Goal: Task Accomplishment & Management: Manage account settings

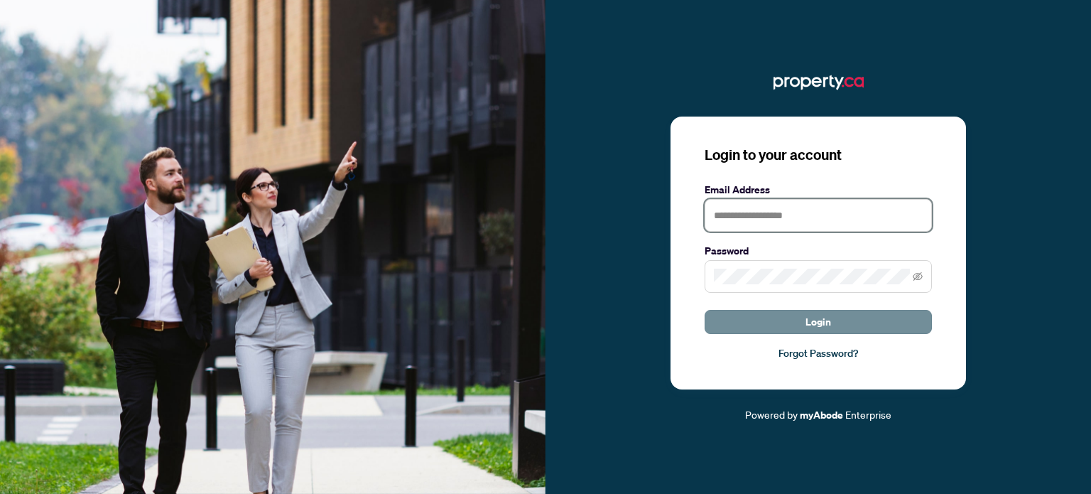
type input "**********"
click at [806, 318] on span "Login" at bounding box center [818, 321] width 26 height 23
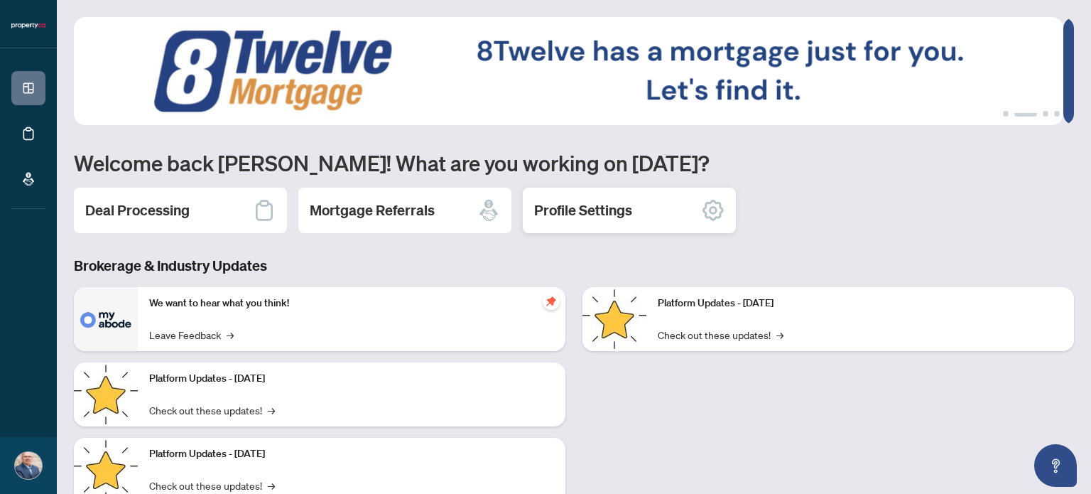
click at [708, 207] on icon at bounding box center [713, 210] width 23 height 23
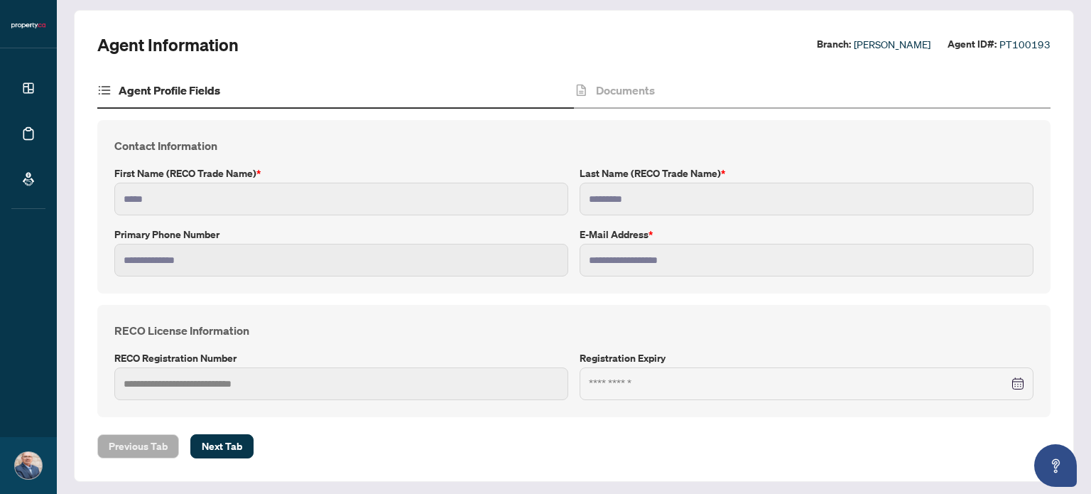
scroll to position [78, 0]
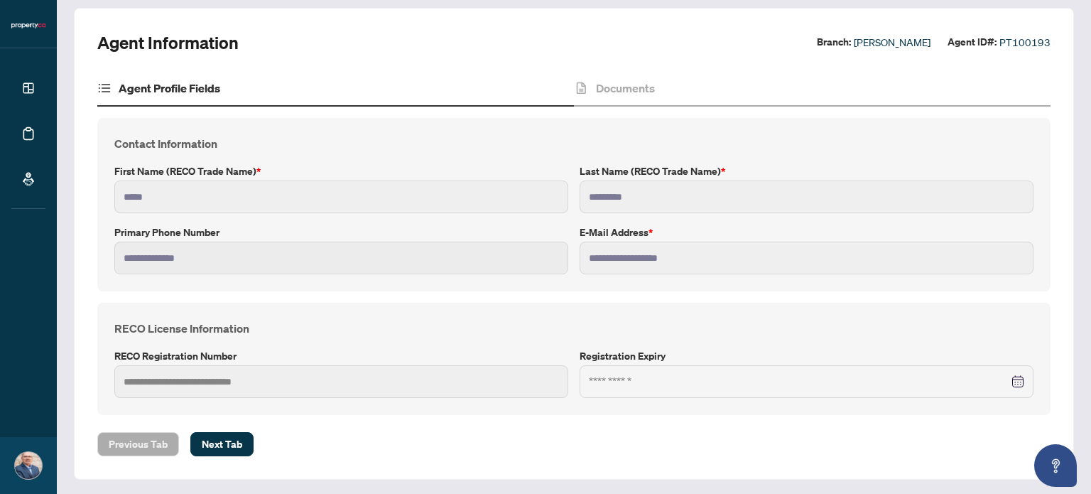
click at [202, 396] on div "RECO License Information RECO Registration Number Registration Expiry" at bounding box center [573, 359] width 953 height 112
click at [227, 440] on span "Next Tab" at bounding box center [222, 444] width 40 height 23
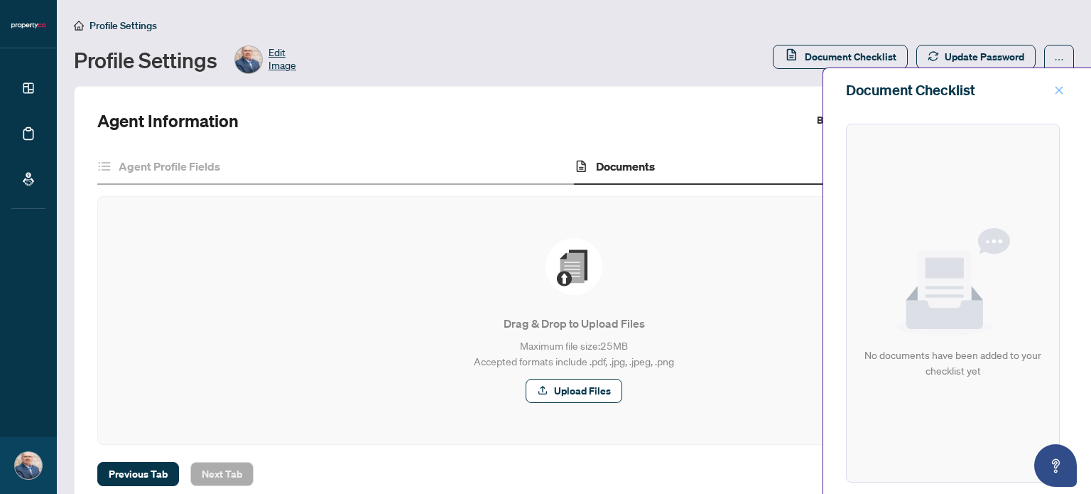
click at [1057, 87] on icon "close" at bounding box center [1059, 90] width 10 height 10
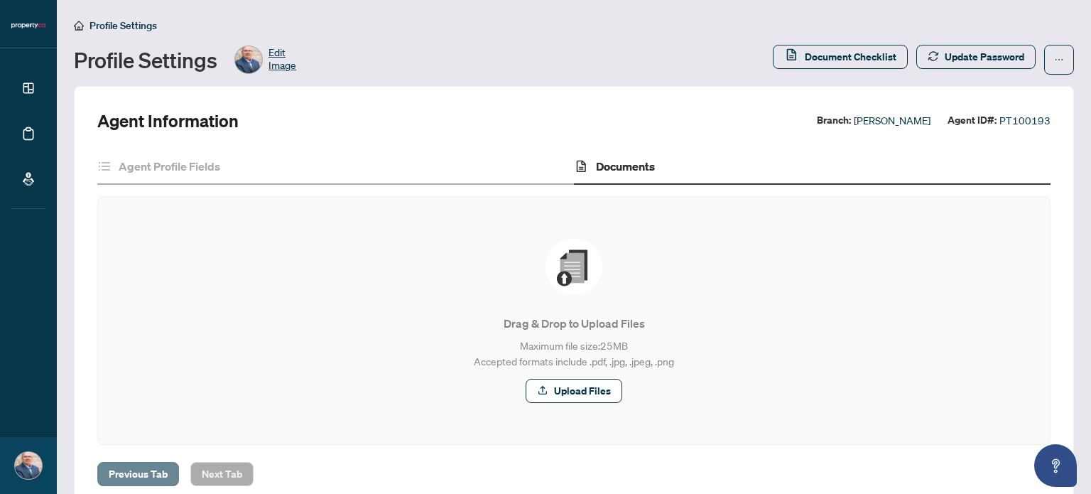
click at [156, 469] on span "Previous Tab" at bounding box center [138, 473] width 59 height 23
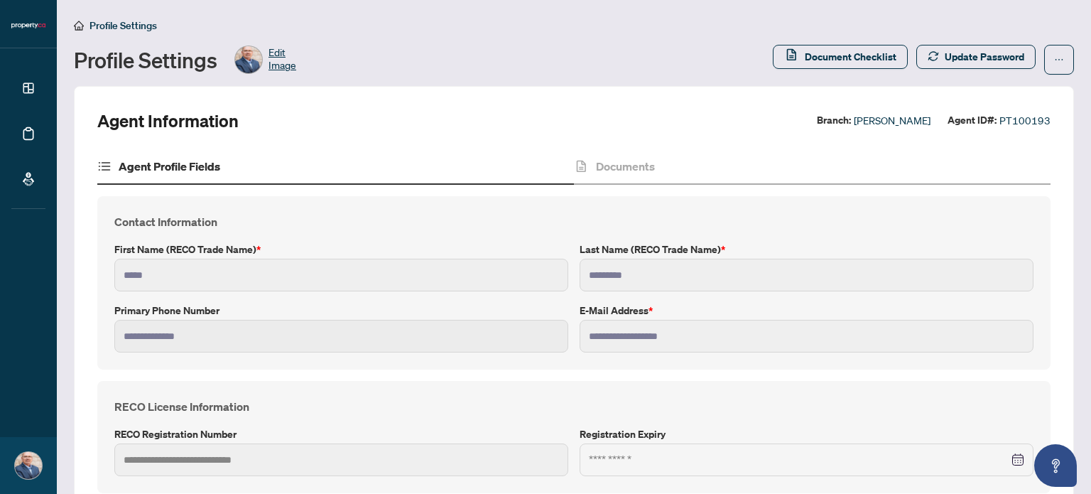
click at [190, 164] on h4 "Agent Profile Fields" at bounding box center [170, 166] width 102 height 17
click at [99, 165] on icon at bounding box center [100, 165] width 2 height 1
click at [1054, 55] on icon "ellipsis" at bounding box center [1059, 60] width 10 height 10
click at [124, 25] on span "Profile Settings" at bounding box center [122, 25] width 67 height 13
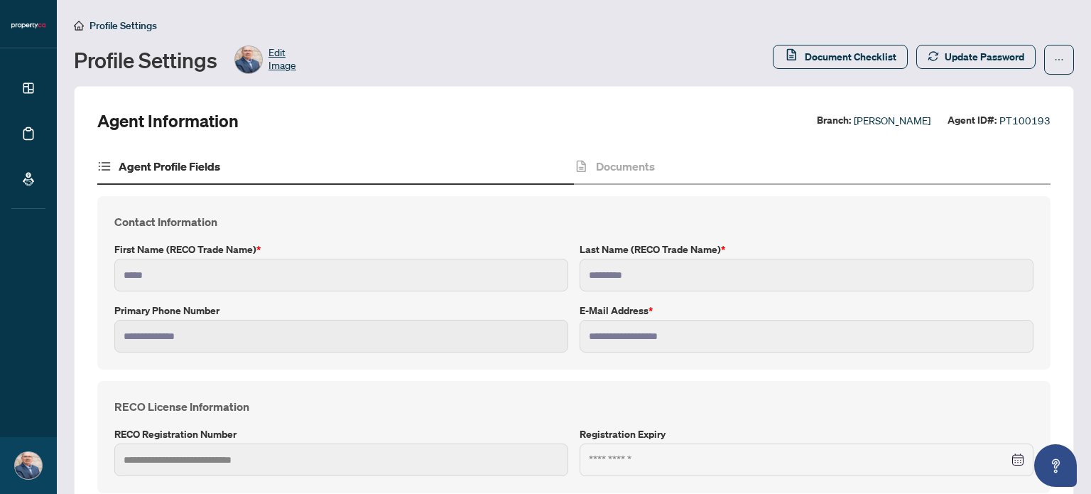
click at [93, 26] on span "Profile Settings" at bounding box center [122, 25] width 67 height 13
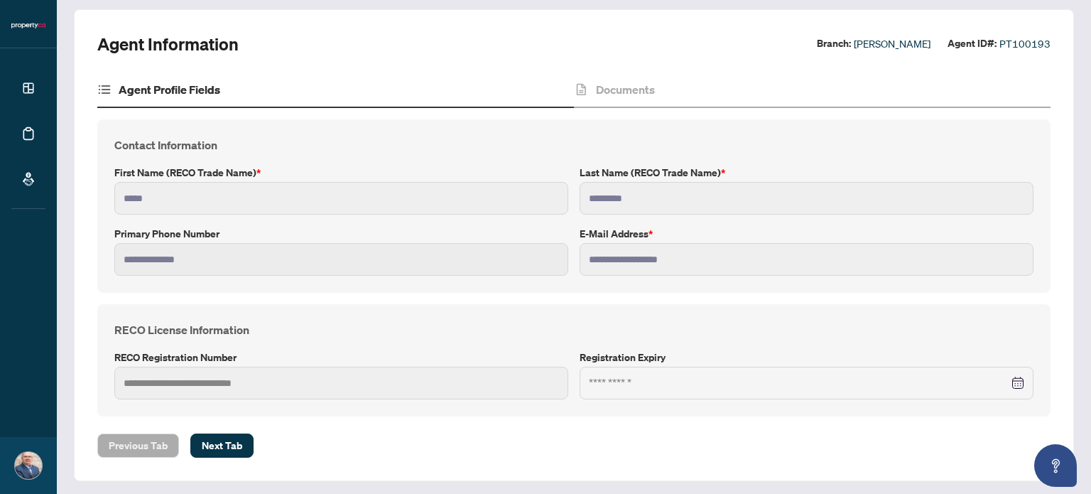
scroll to position [78, 0]
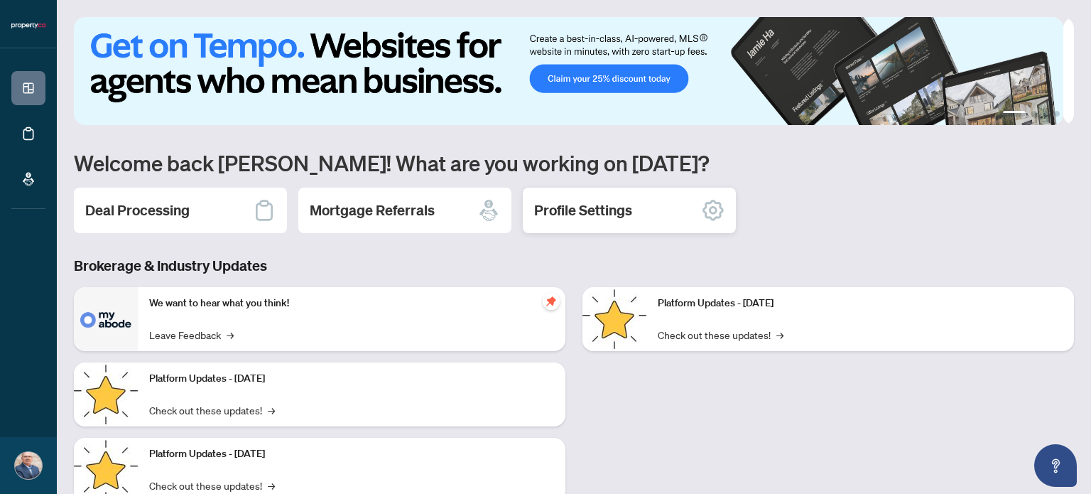
click at [578, 210] on h2 "Profile Settings" at bounding box center [583, 210] width 98 height 20
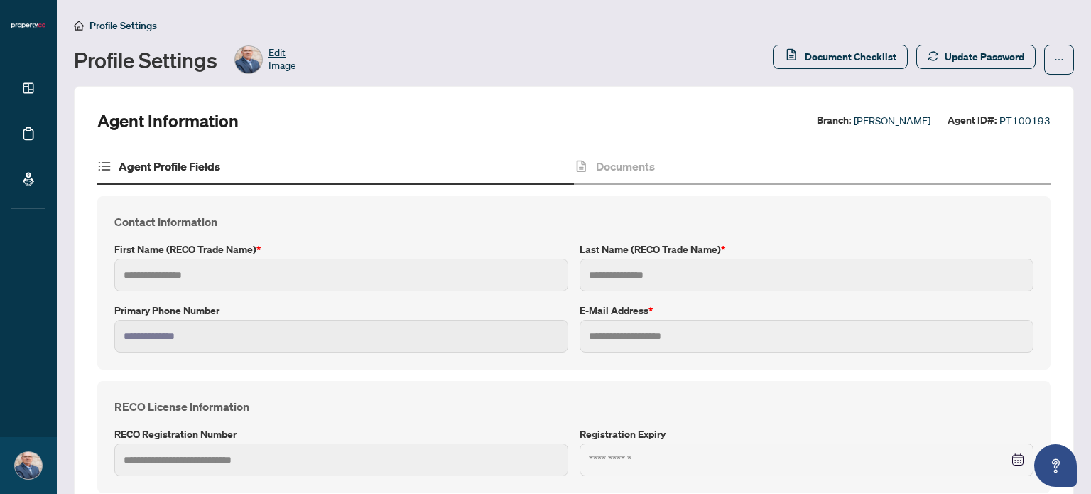
type input "*****"
type input "*********"
type input "**********"
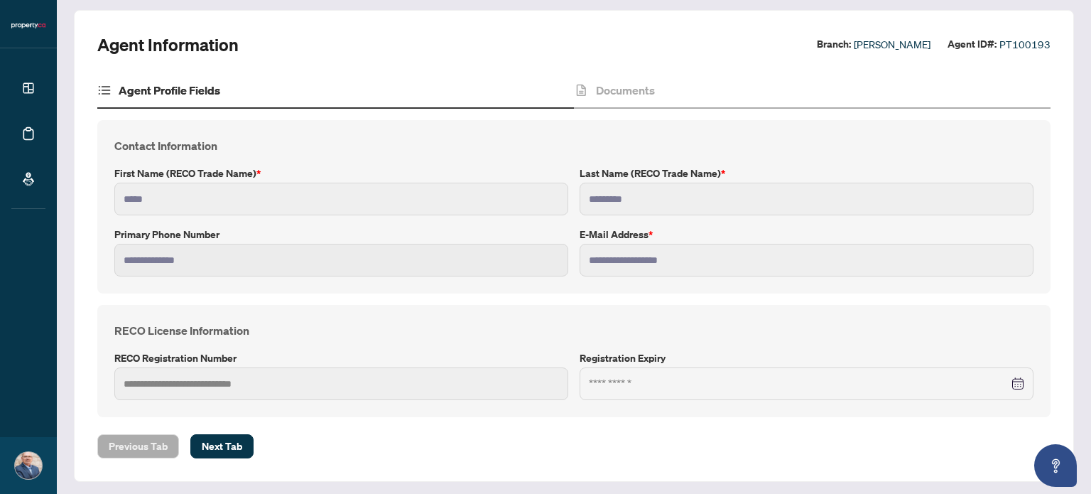
scroll to position [78, 0]
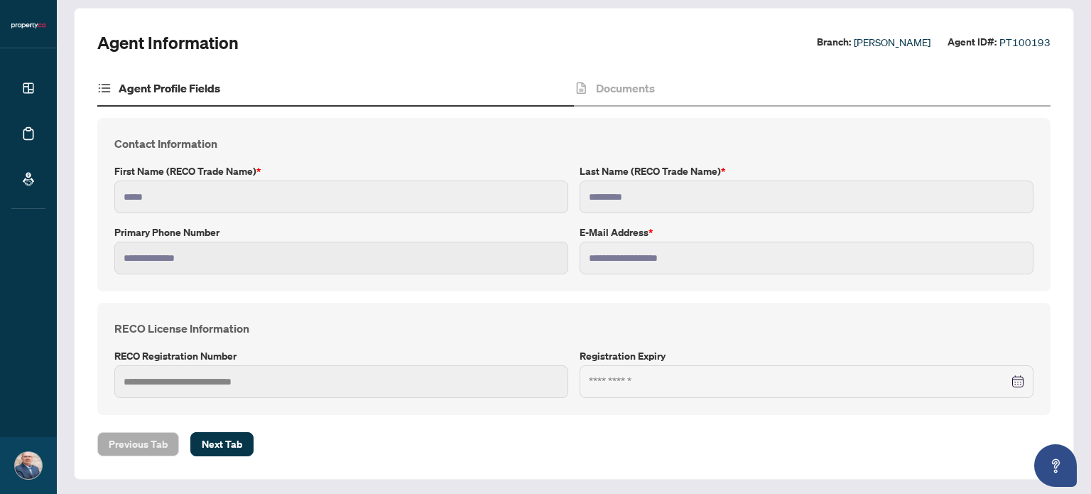
click at [214, 320] on h4 "RECO License Information" at bounding box center [573, 328] width 919 height 17
click at [205, 357] on label "RECO Registration Number" at bounding box center [341, 356] width 454 height 16
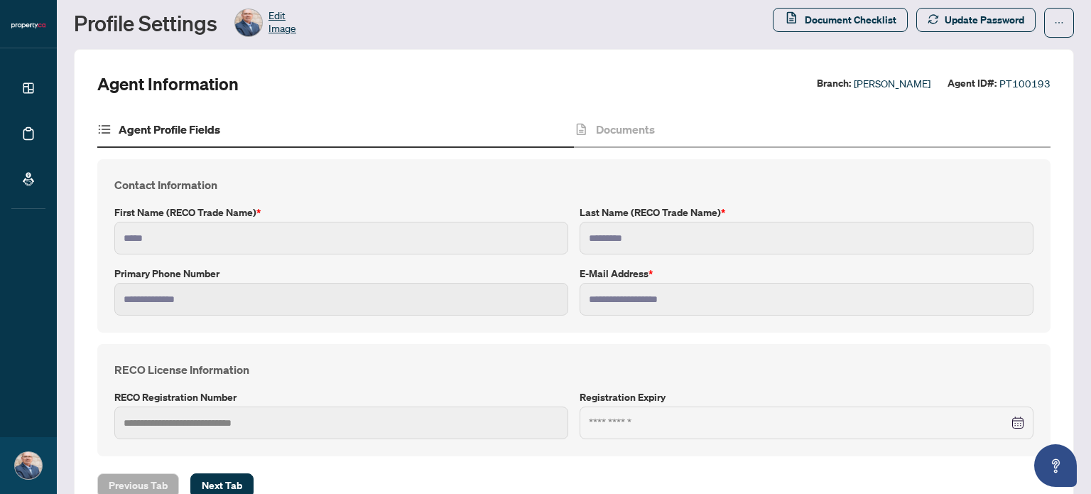
scroll to position [0, 0]
